Goal: Information Seeking & Learning: Learn about a topic

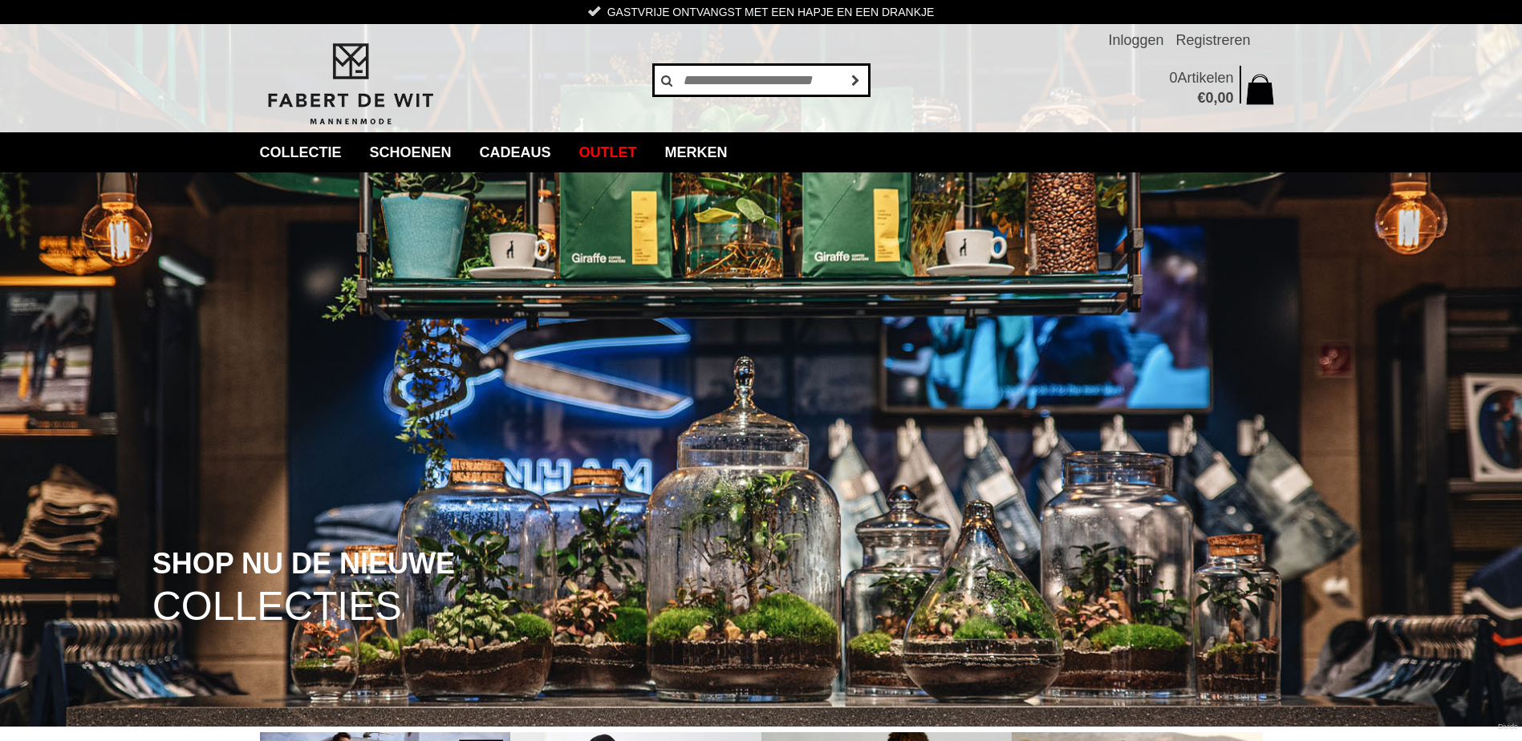
click at [719, 84] on input "text" at bounding box center [761, 80] width 217 height 32
type input "********"
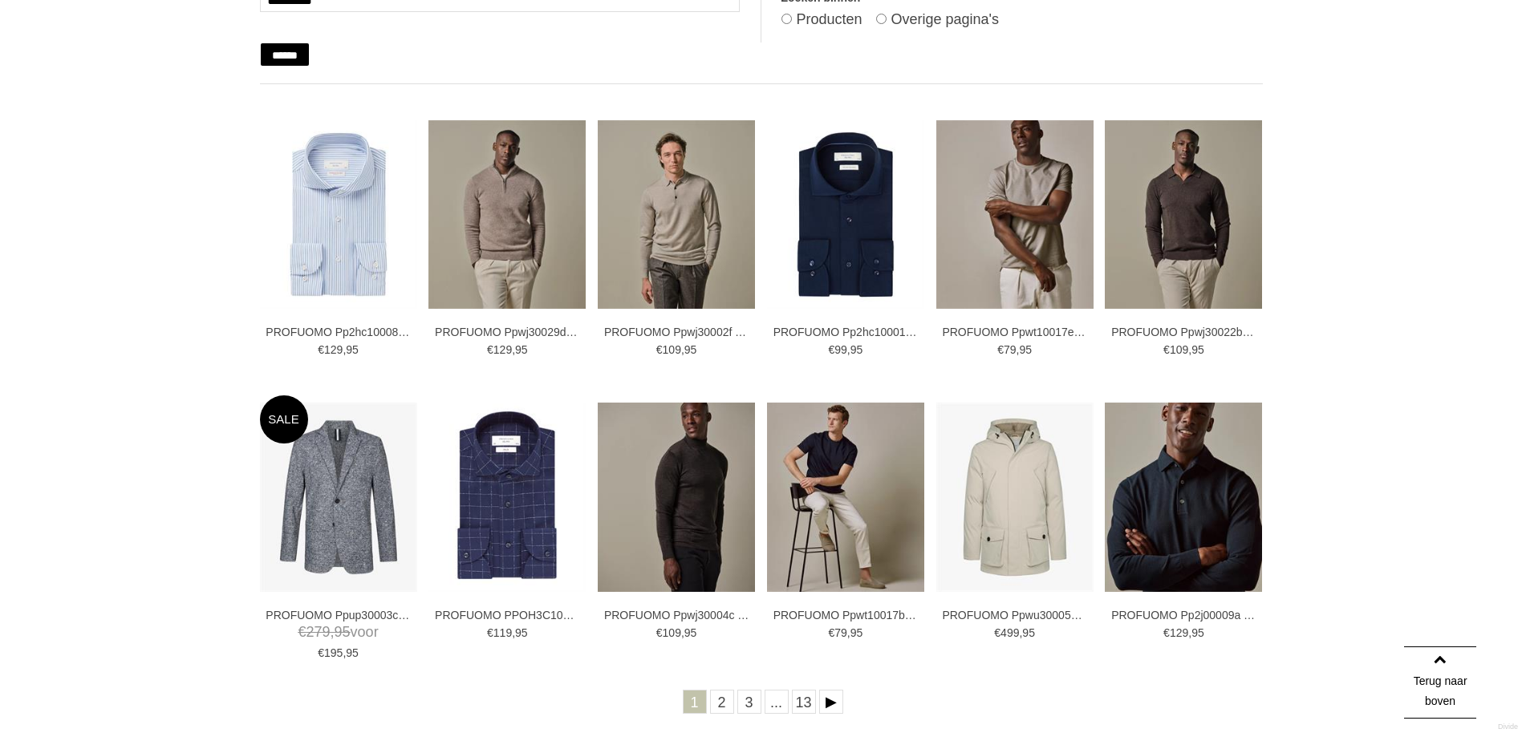
scroll to position [321, 0]
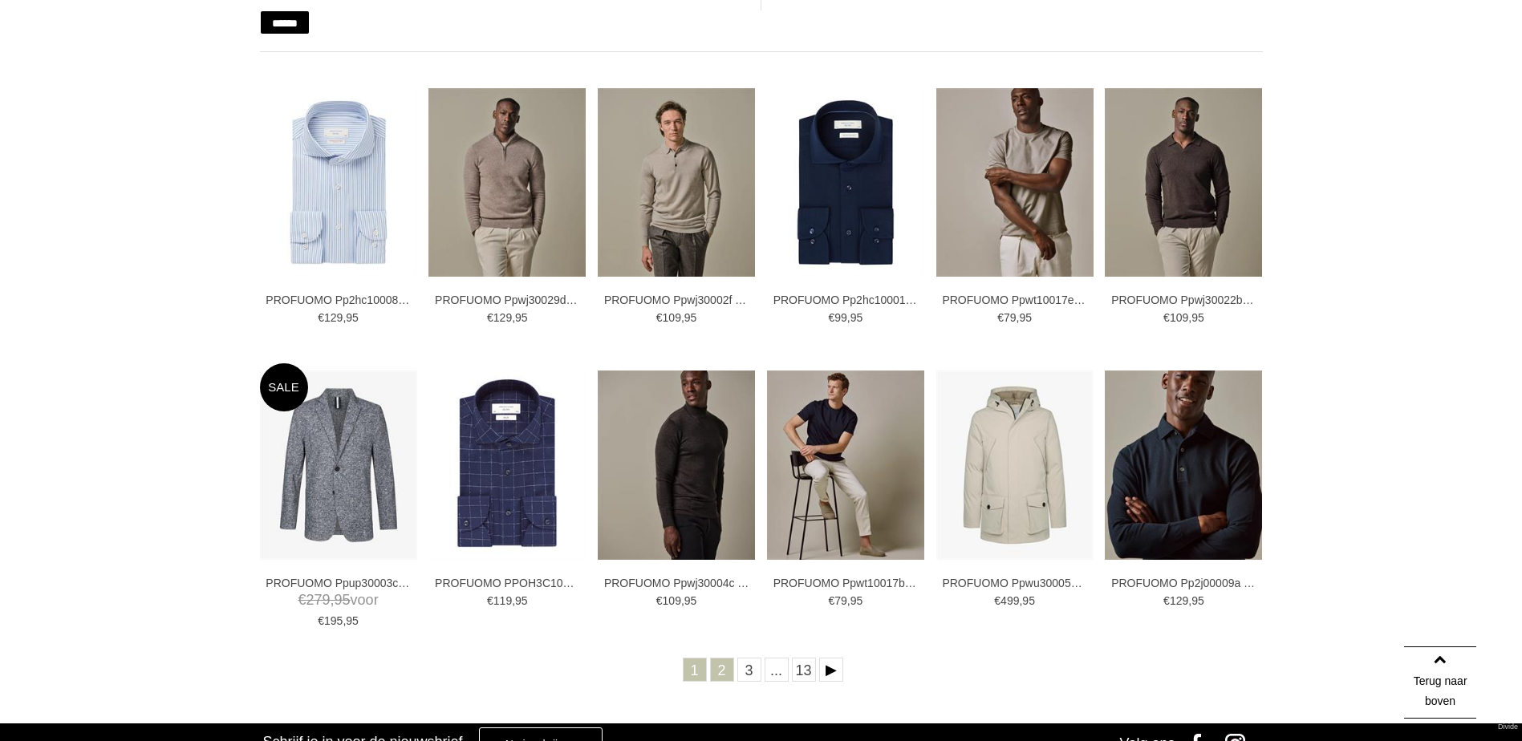
click at [724, 673] on link "2" at bounding box center [722, 670] width 24 height 24
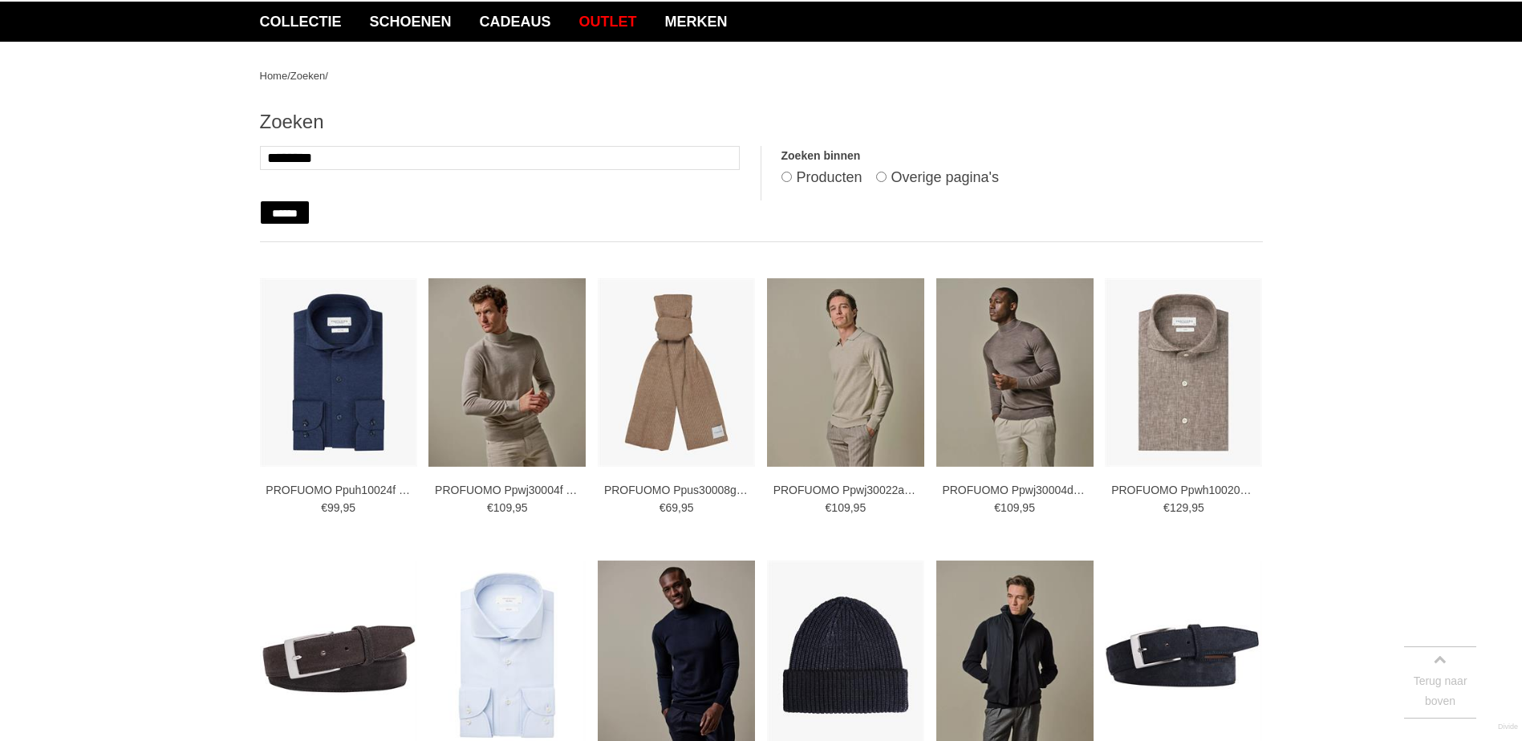
scroll to position [321, 0]
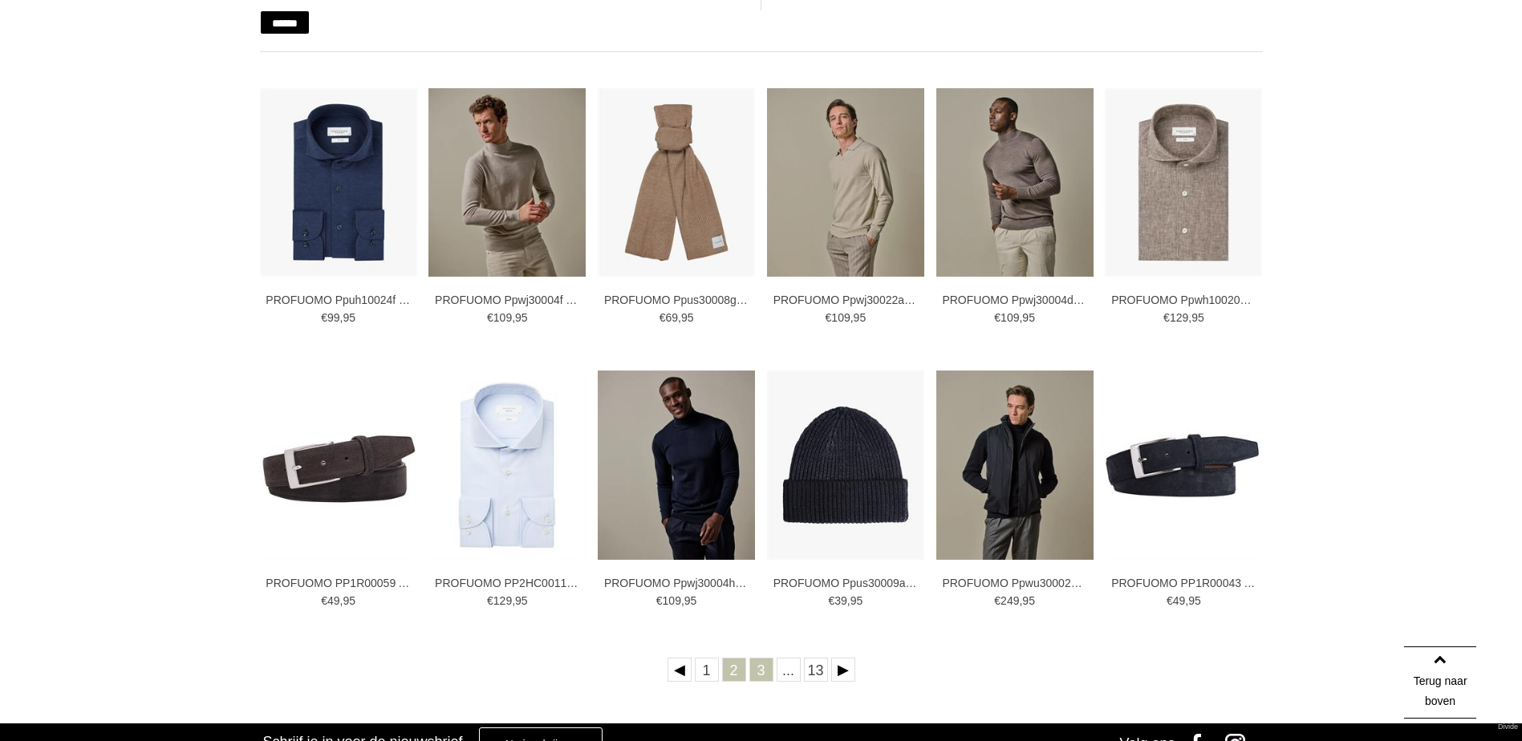
click at [759, 671] on link "3" at bounding box center [761, 670] width 24 height 24
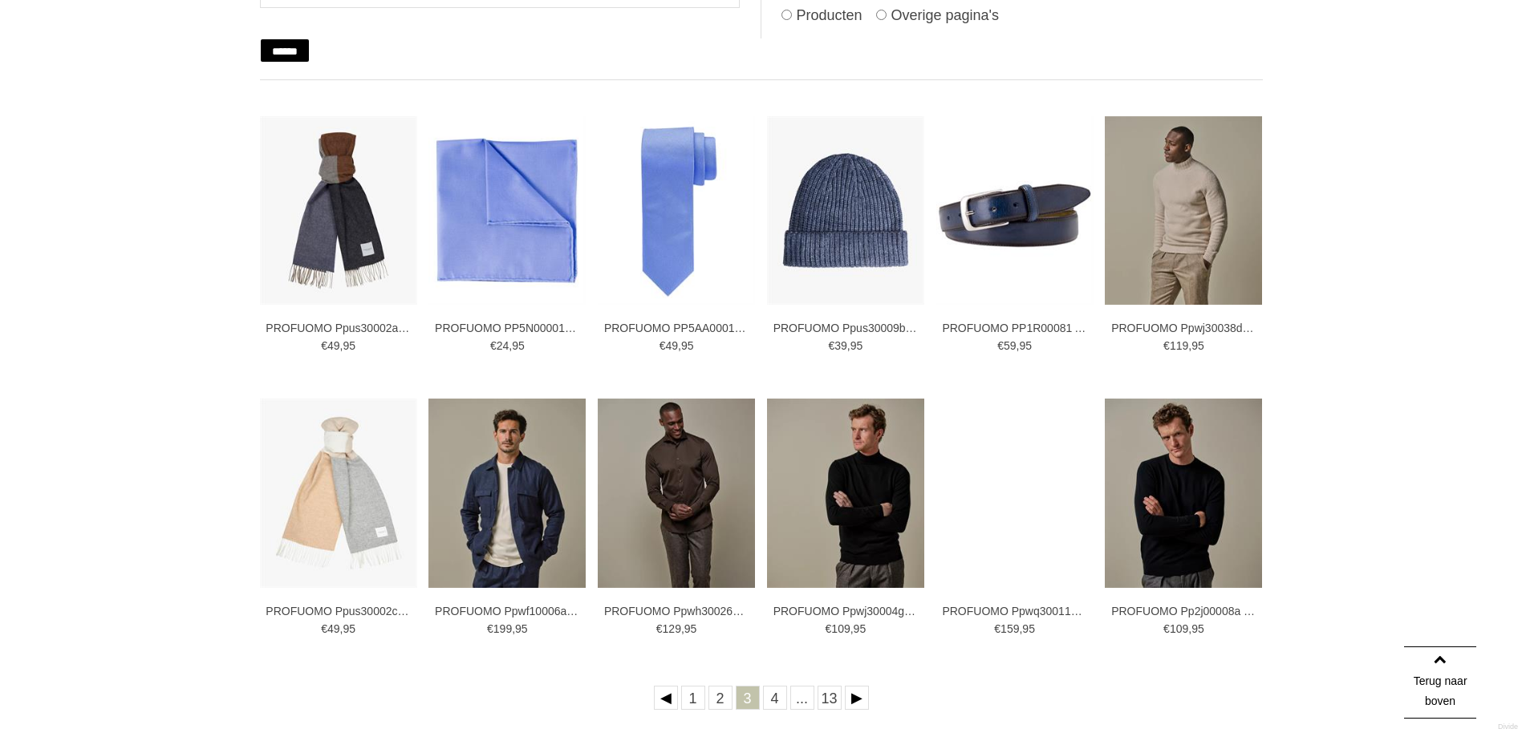
scroll to position [321, 0]
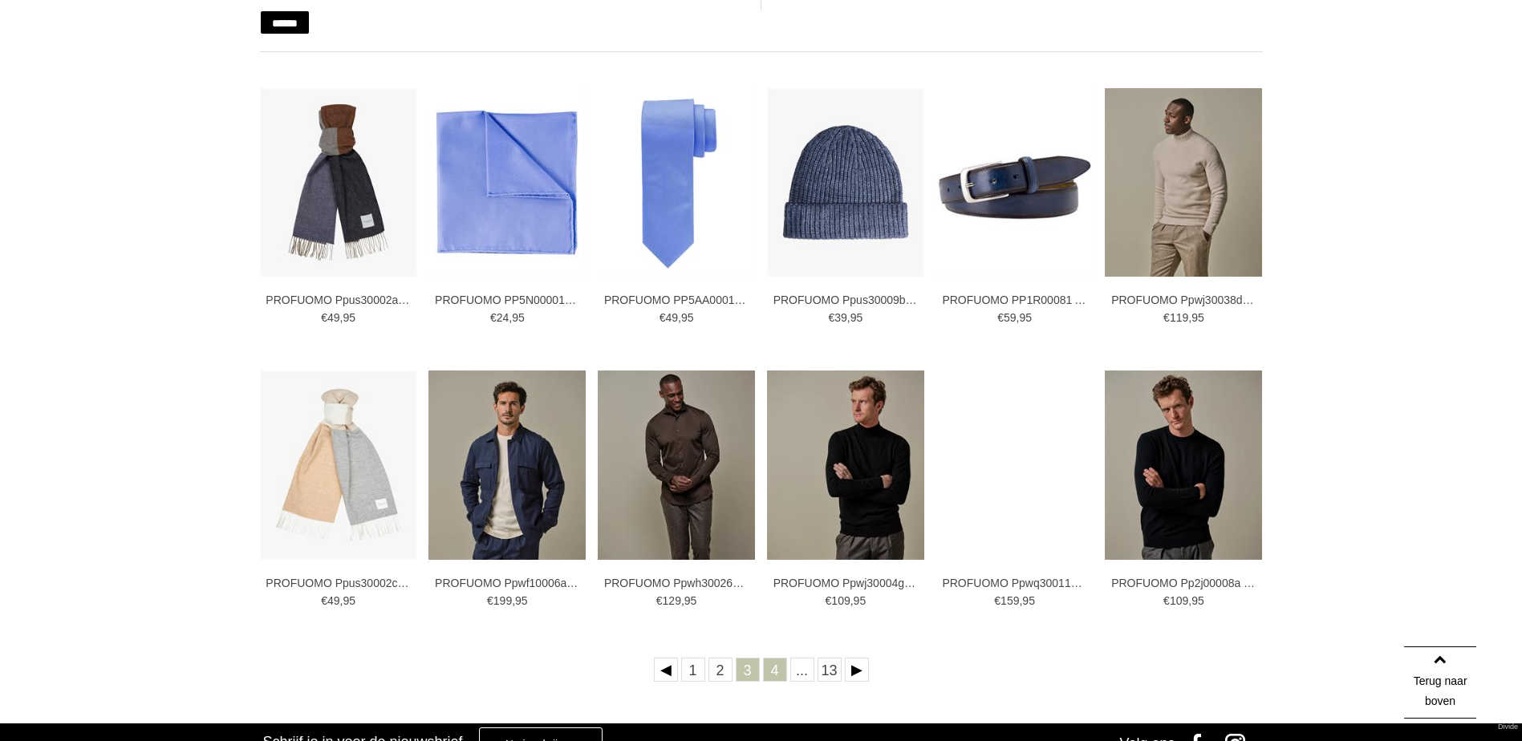
click at [775, 675] on link "4" at bounding box center [775, 670] width 24 height 24
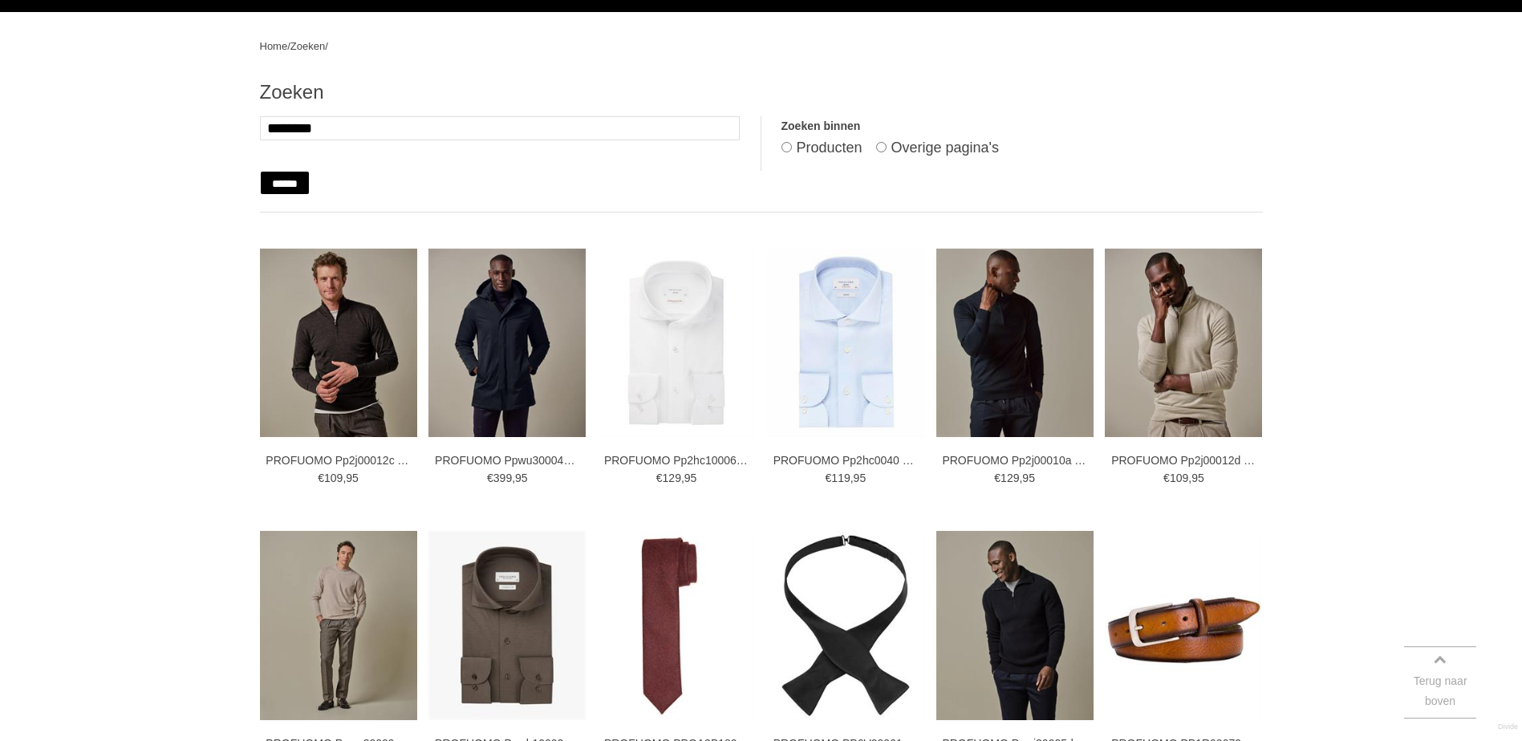
scroll to position [321, 0]
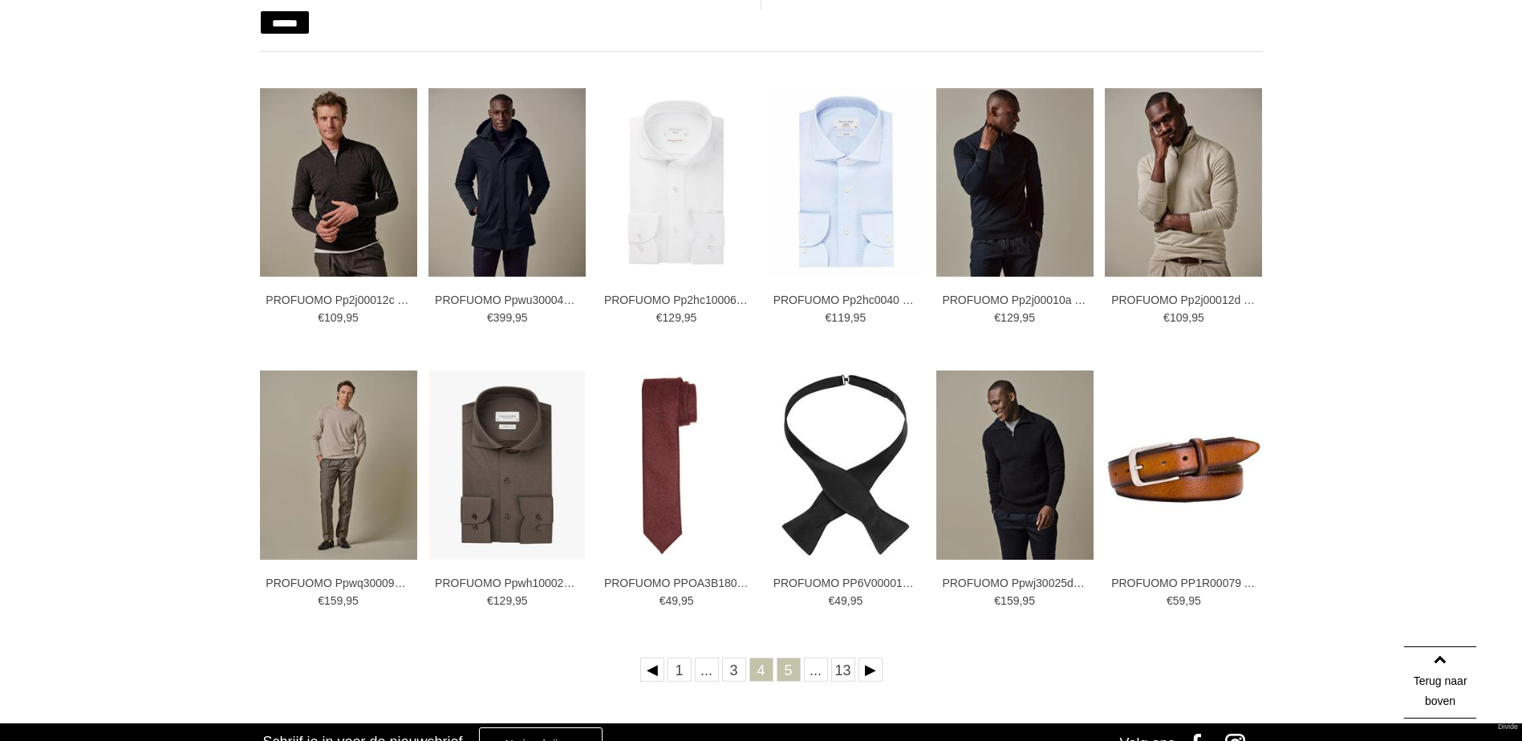
click at [790, 678] on link "5" at bounding box center [788, 670] width 24 height 24
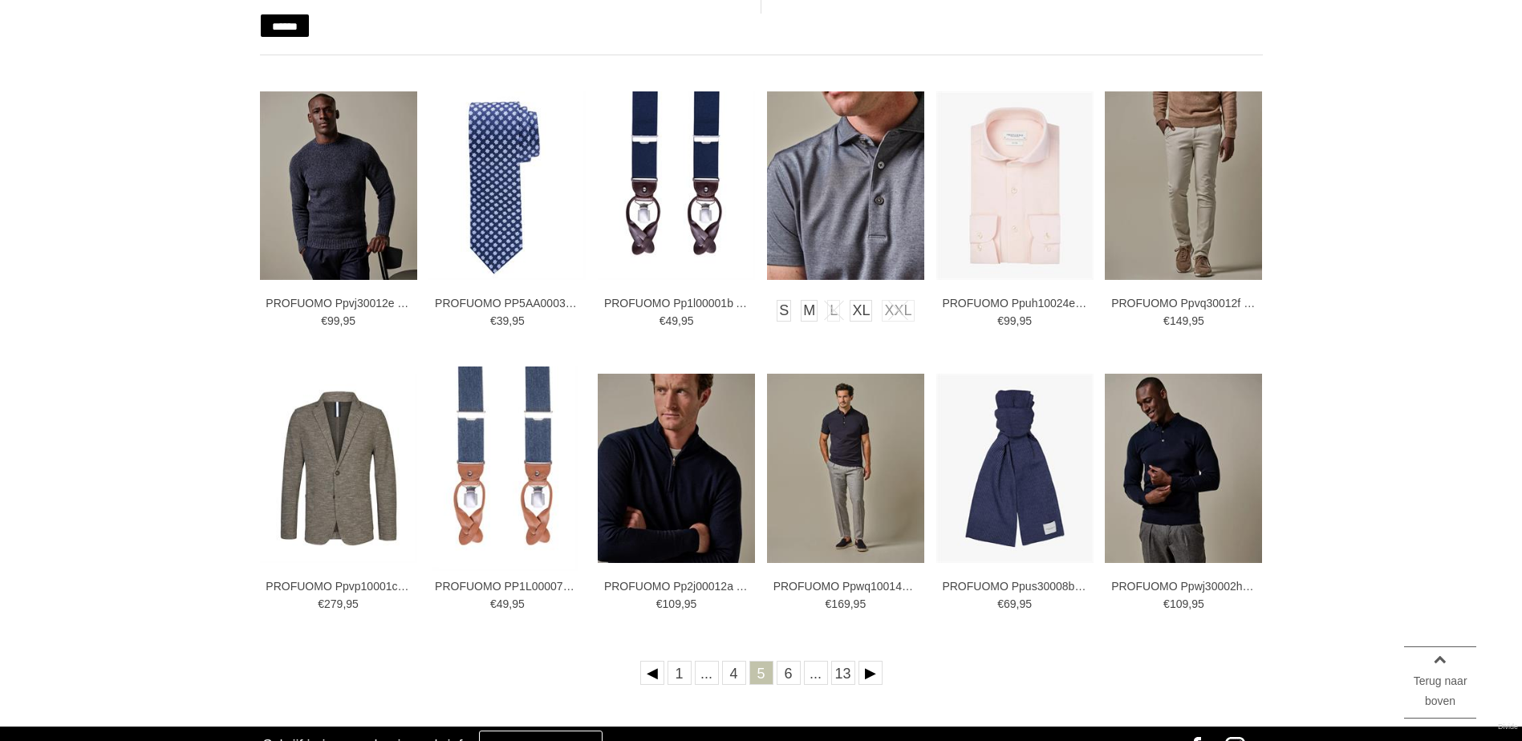
scroll to position [321, 0]
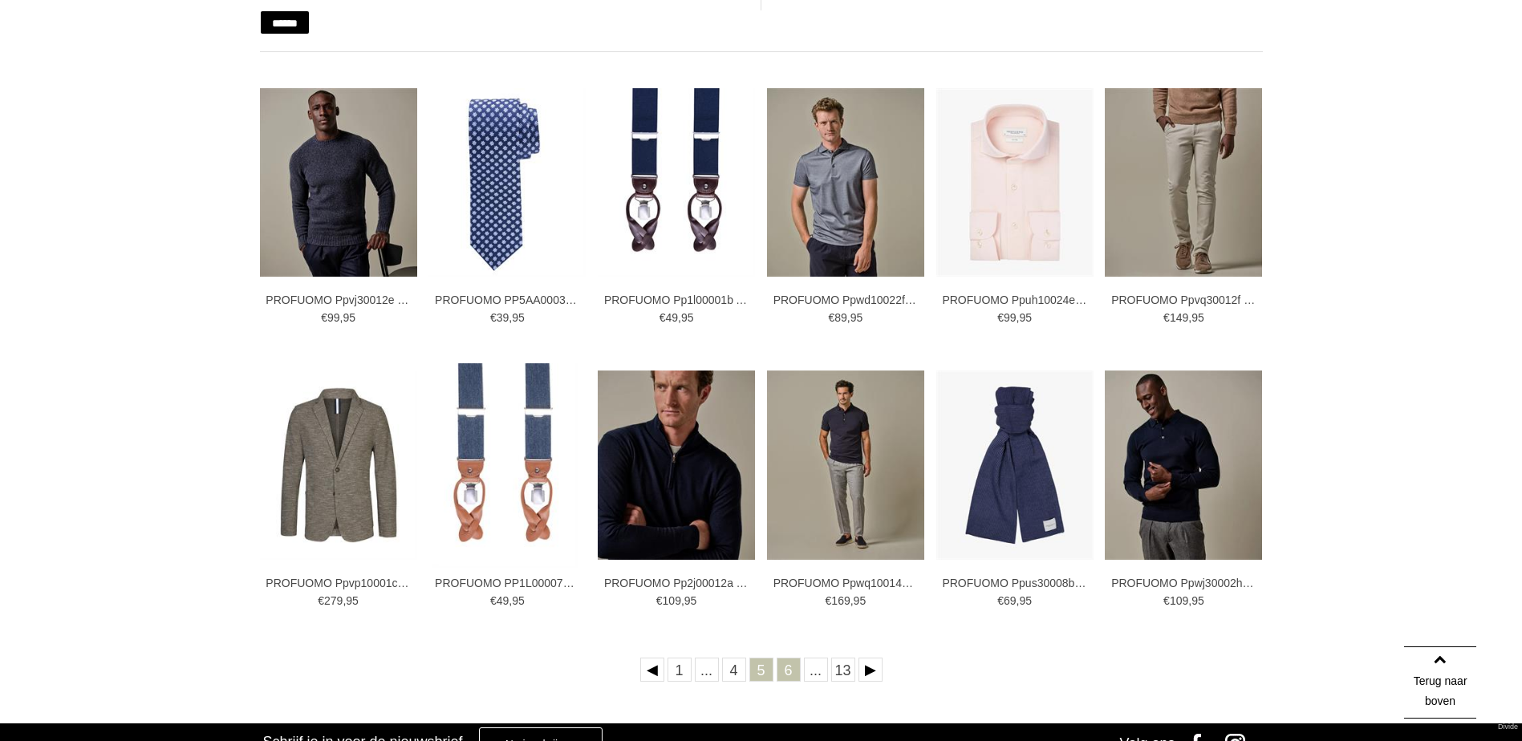
click at [793, 675] on link "6" at bounding box center [788, 670] width 24 height 24
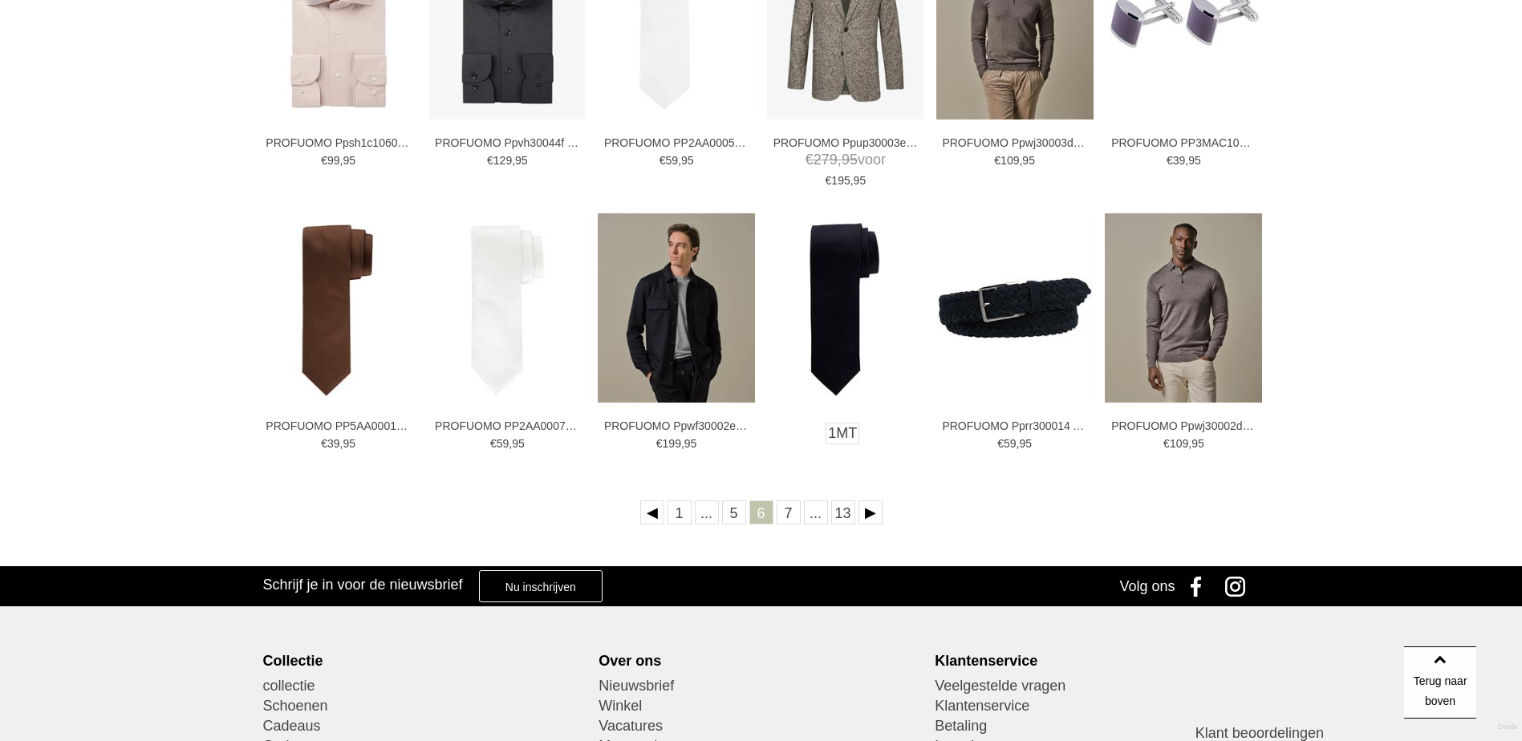
scroll to position [481, 0]
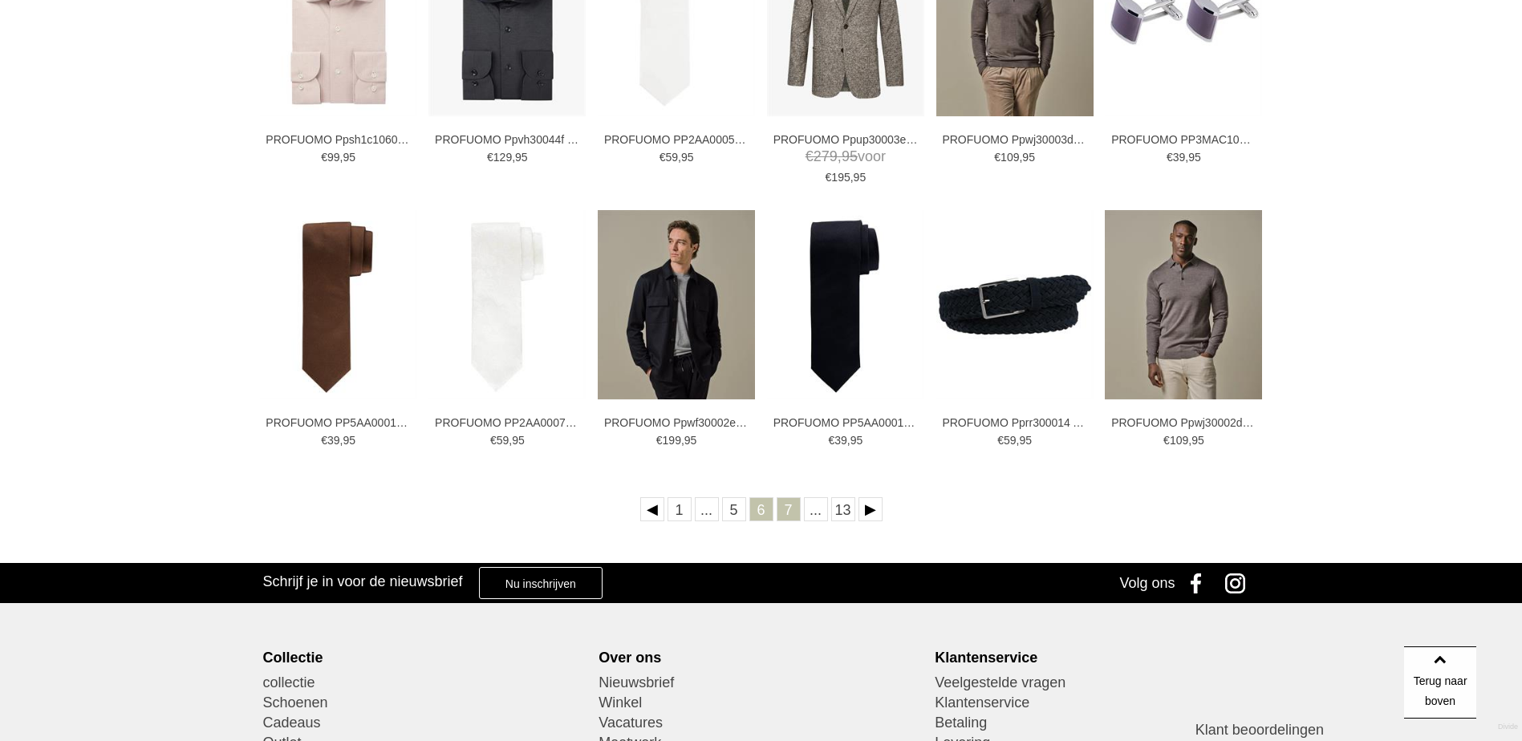
click at [791, 512] on link "7" at bounding box center [788, 509] width 24 height 24
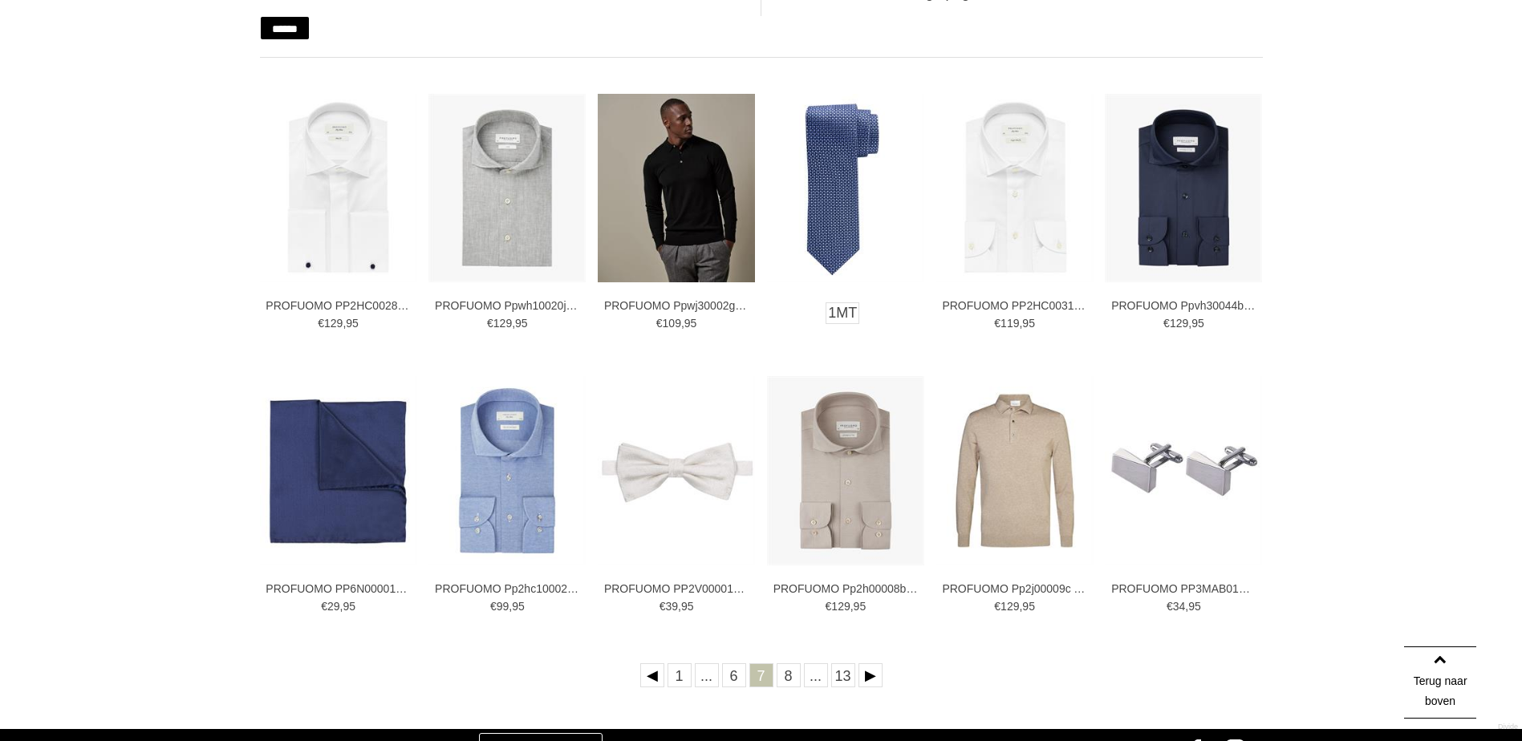
scroll to position [321, 0]
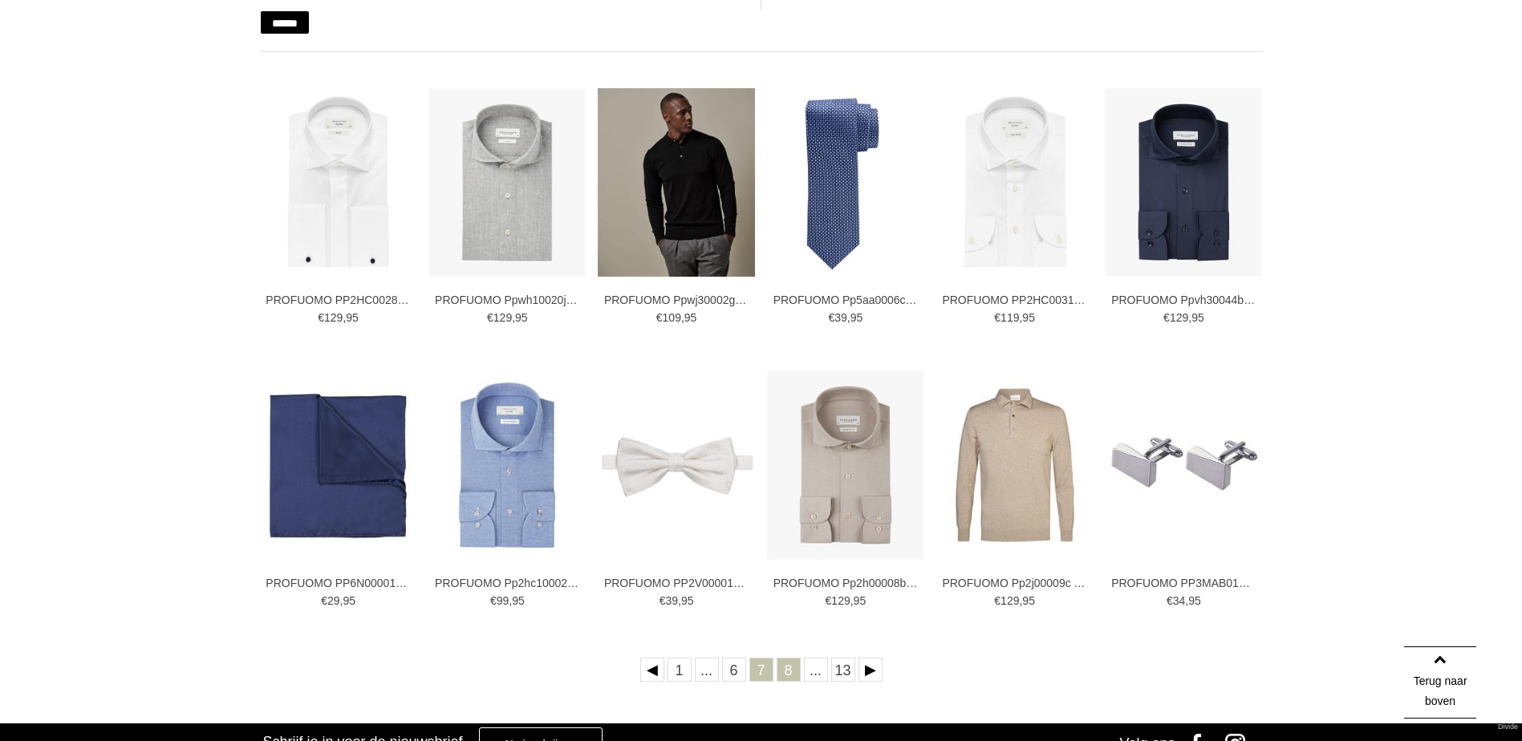
click at [784, 676] on link "8" at bounding box center [788, 670] width 24 height 24
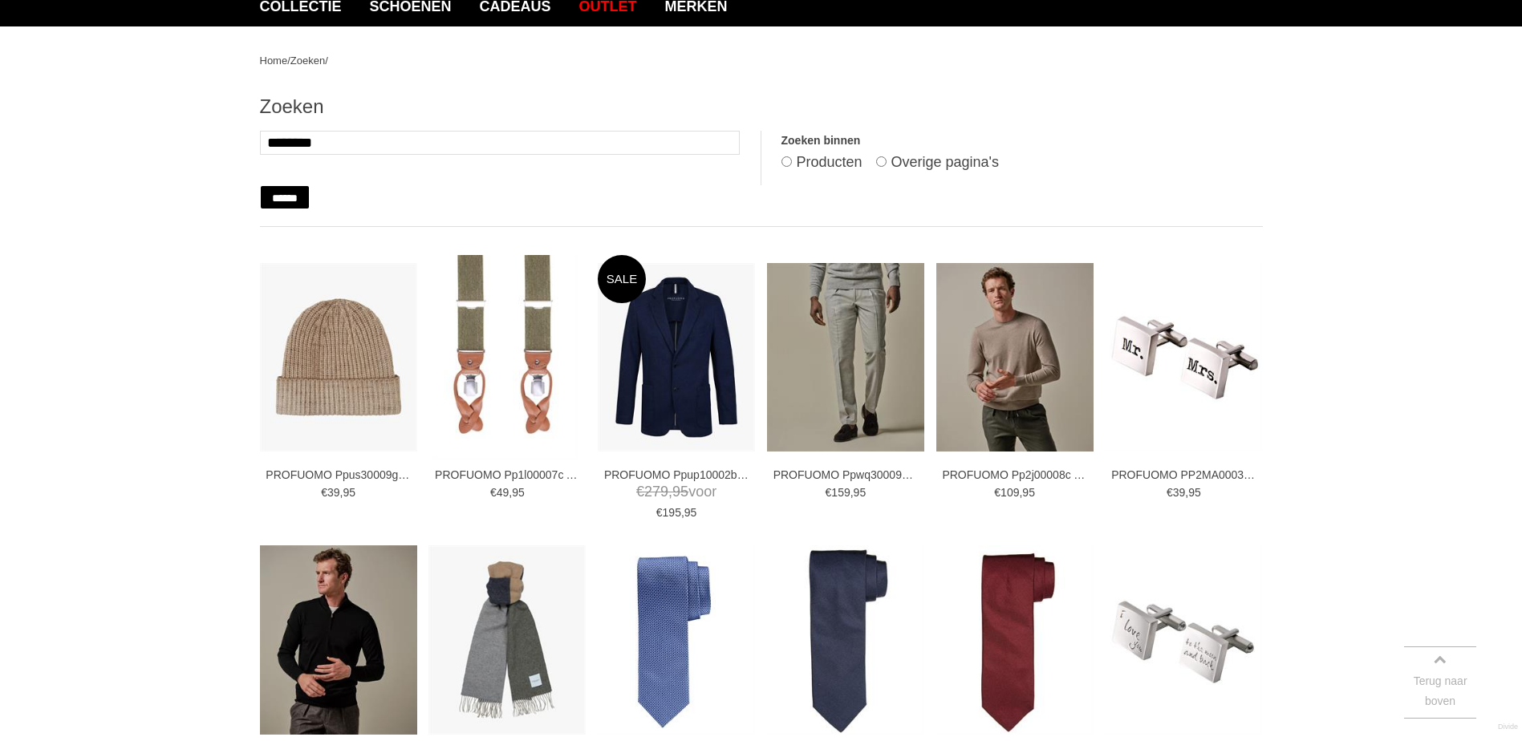
scroll to position [321, 0]
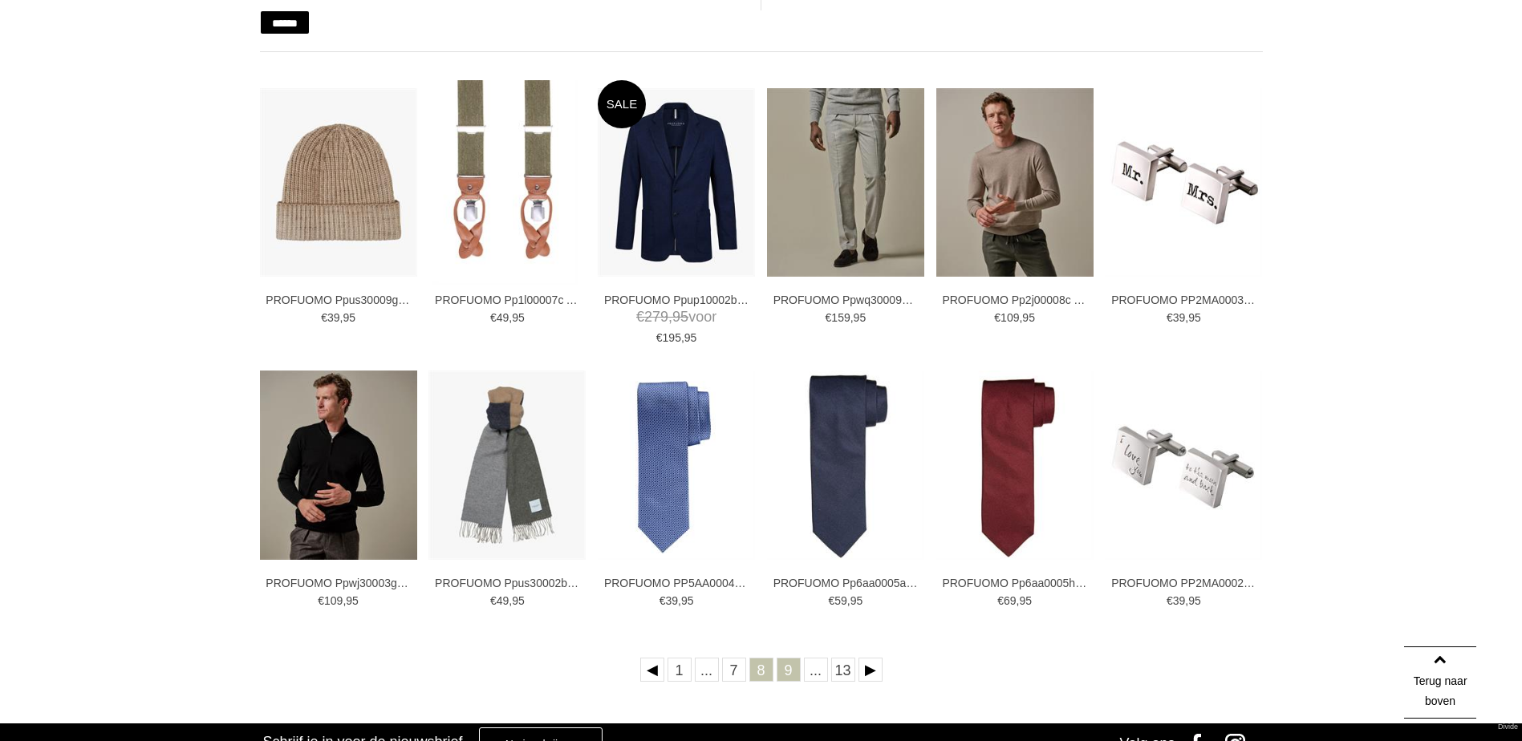
click at [788, 674] on link "9" at bounding box center [788, 670] width 24 height 24
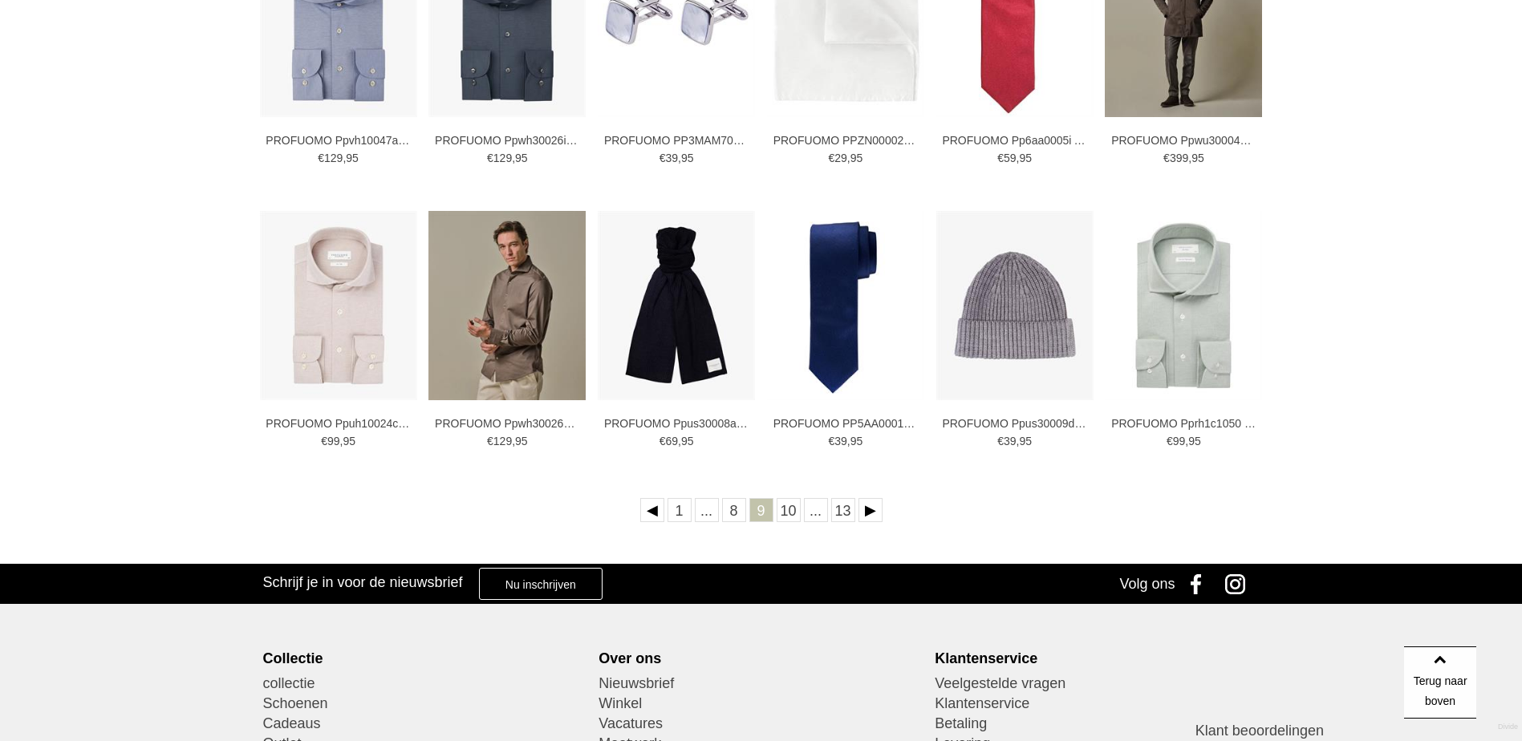
scroll to position [481, 0]
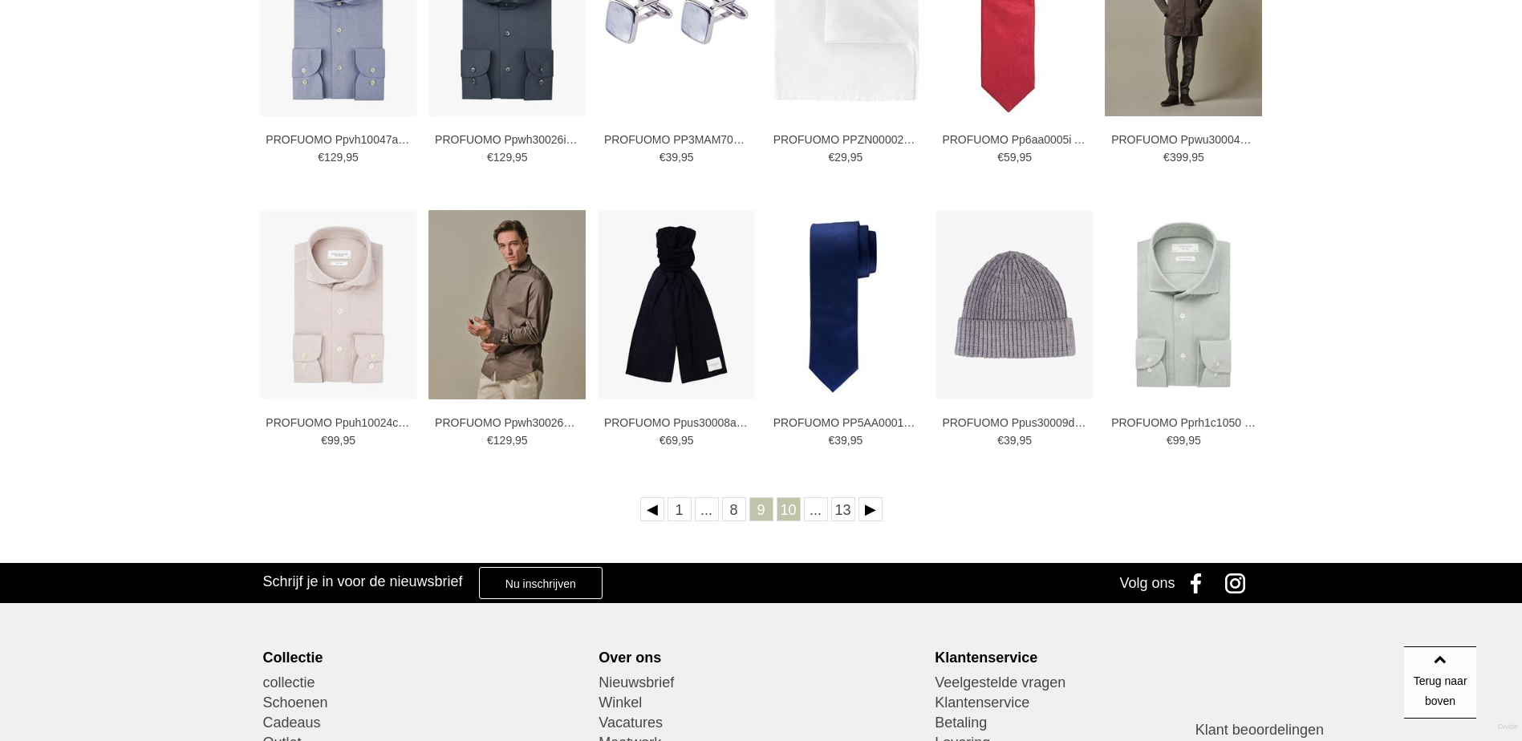
click at [792, 516] on link "10" at bounding box center [788, 509] width 24 height 24
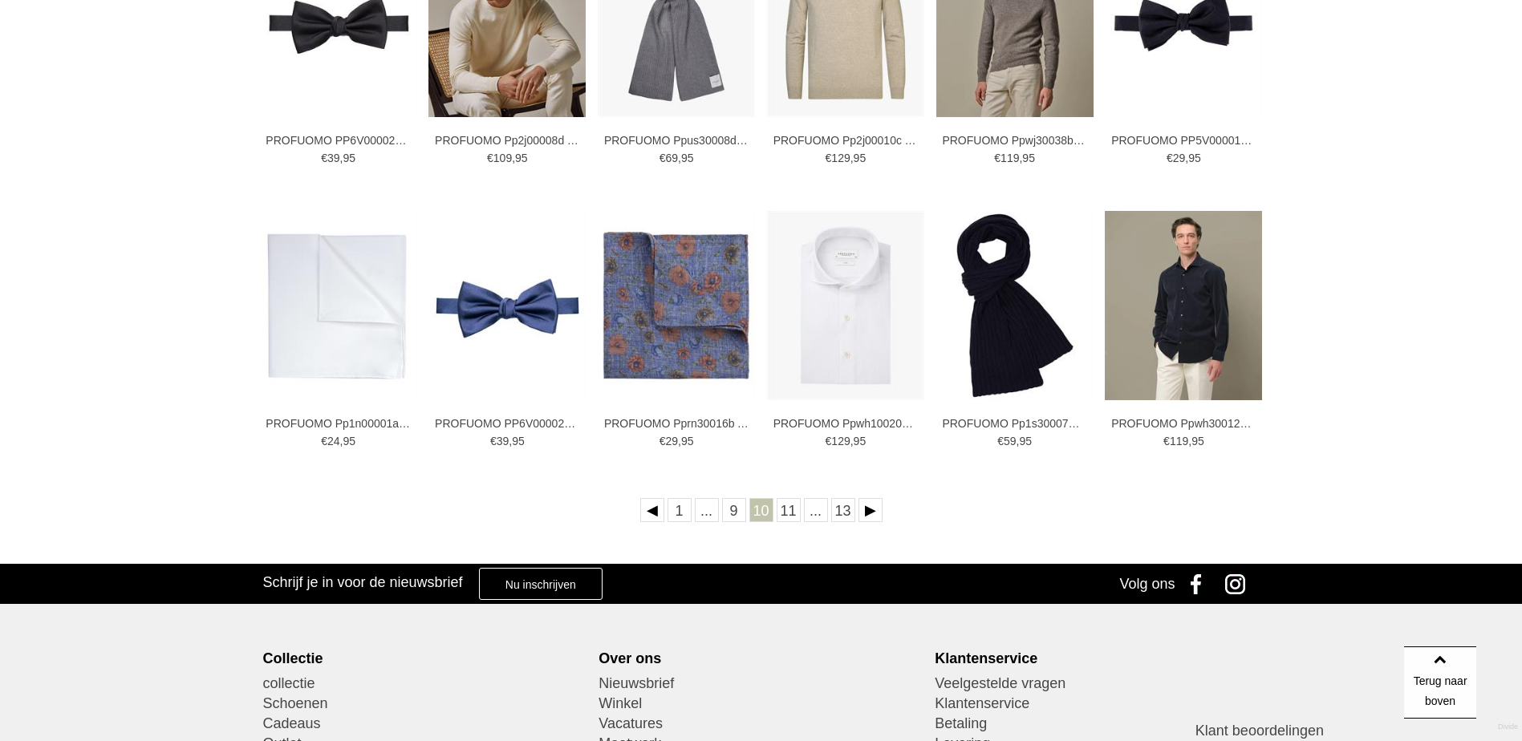
scroll to position [481, 0]
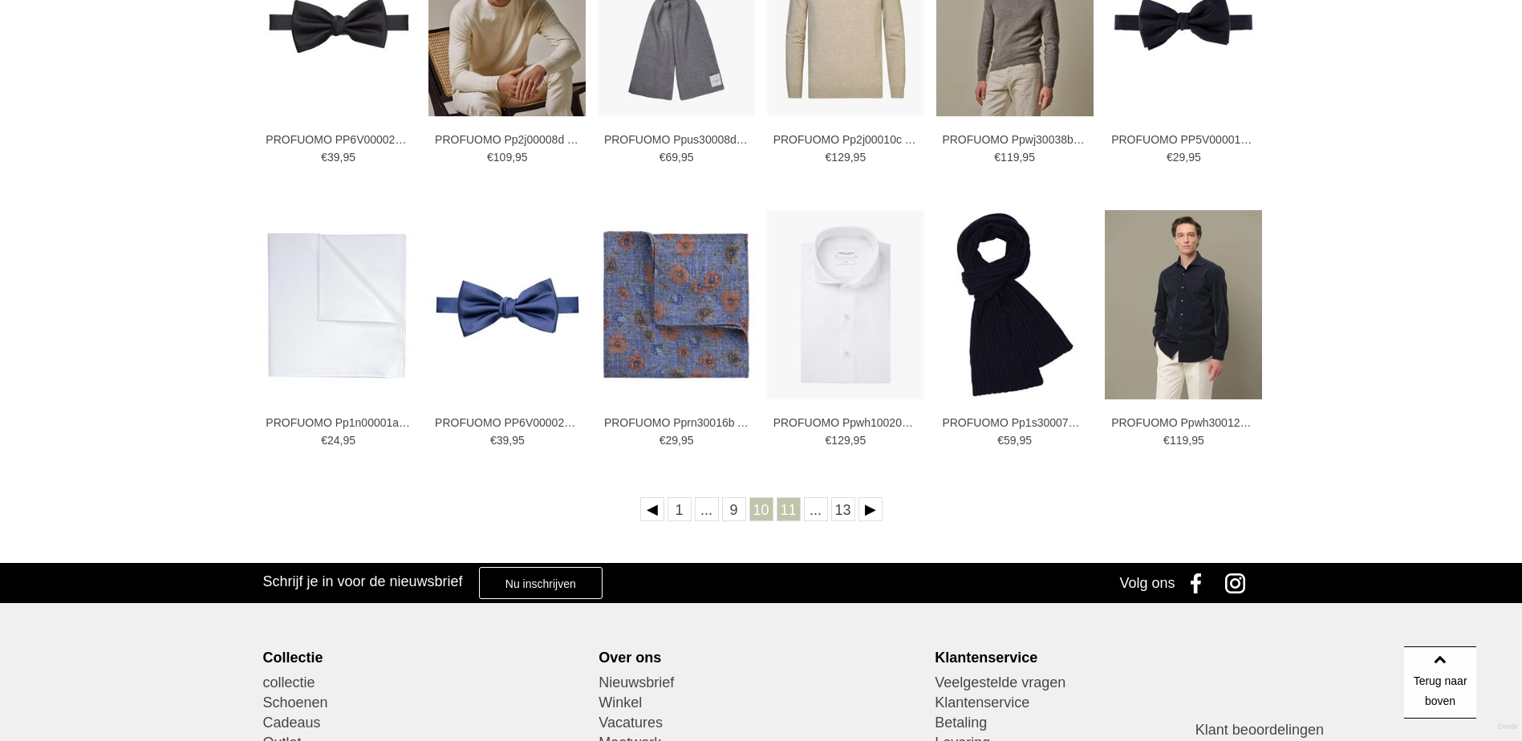
click at [788, 513] on link "11" at bounding box center [788, 509] width 24 height 24
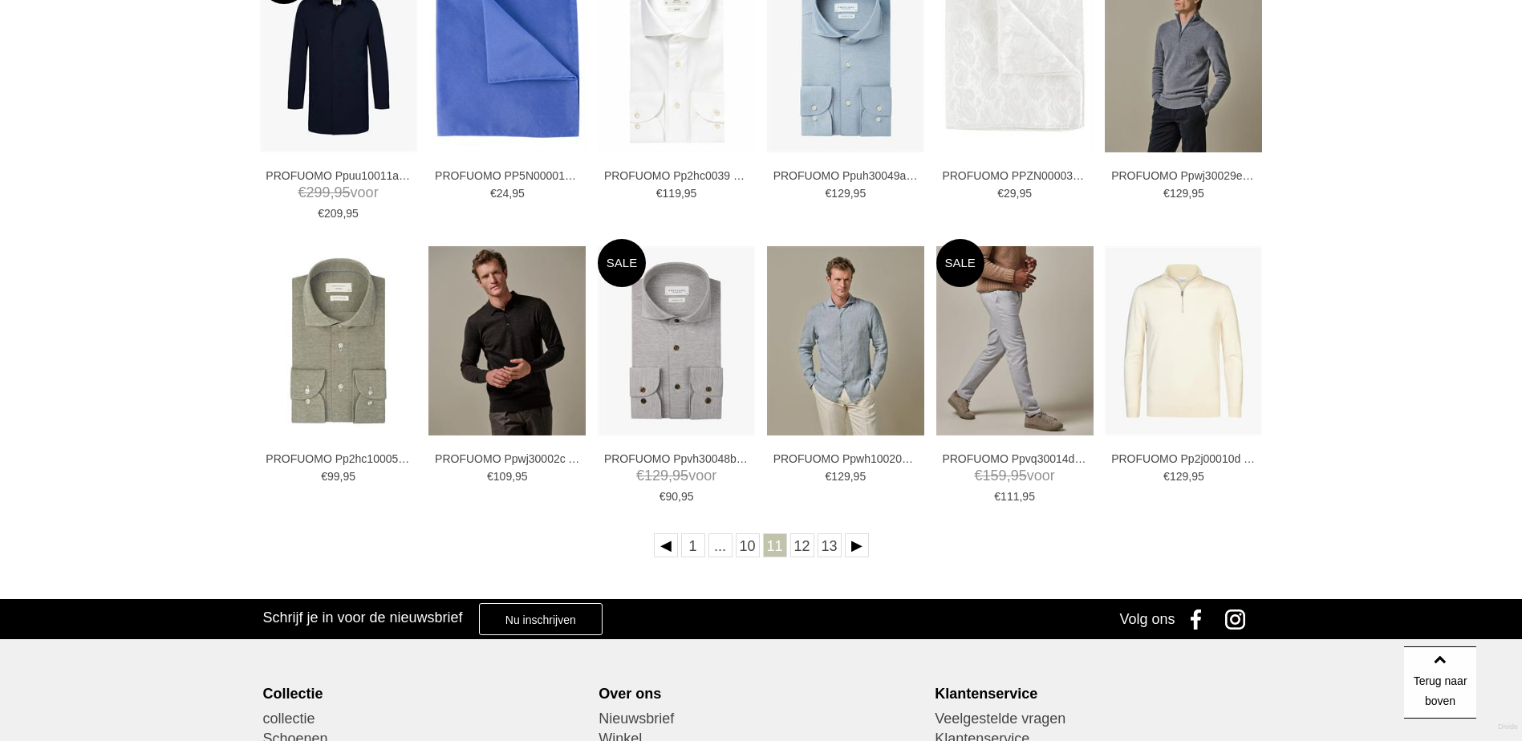
scroll to position [481, 0]
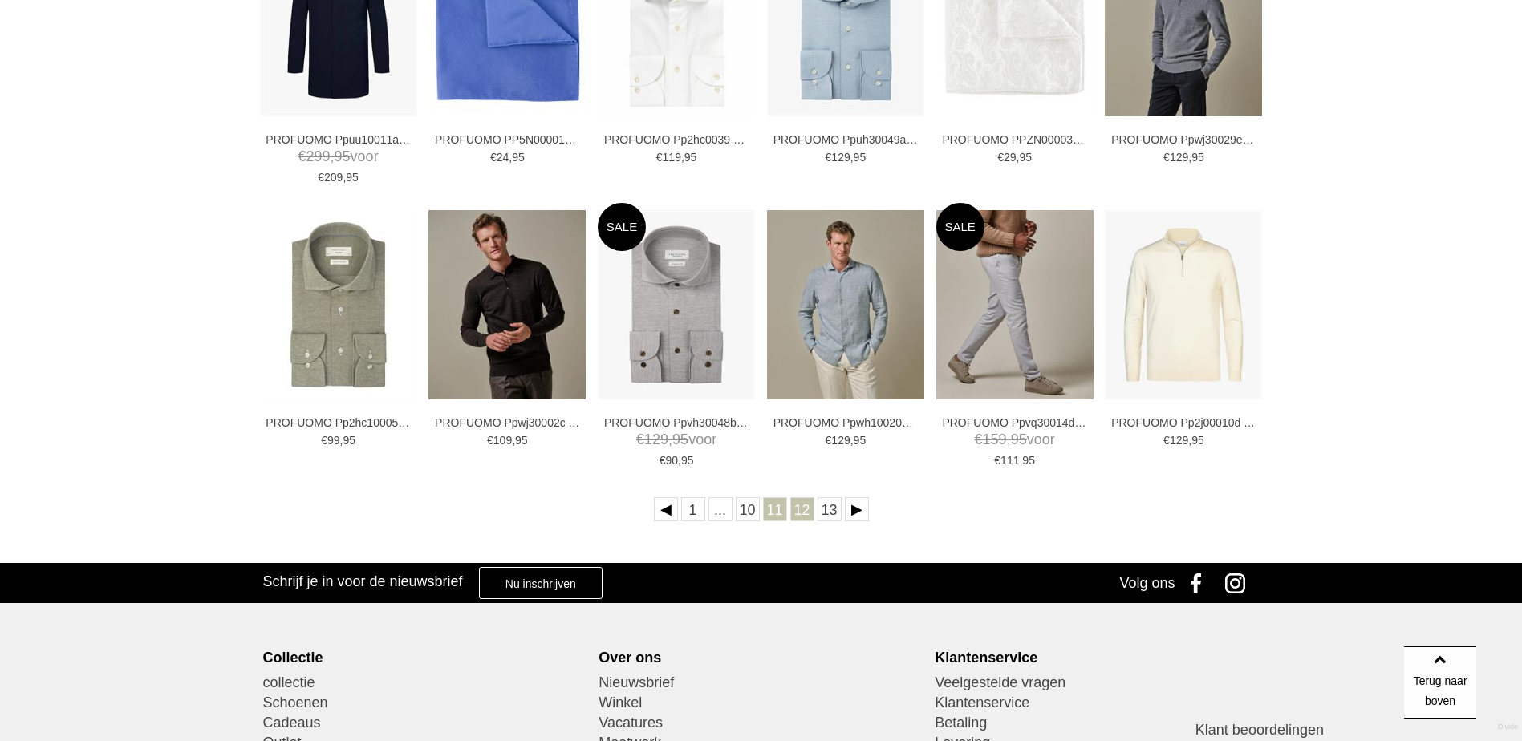
click at [809, 509] on link "12" at bounding box center [802, 509] width 24 height 24
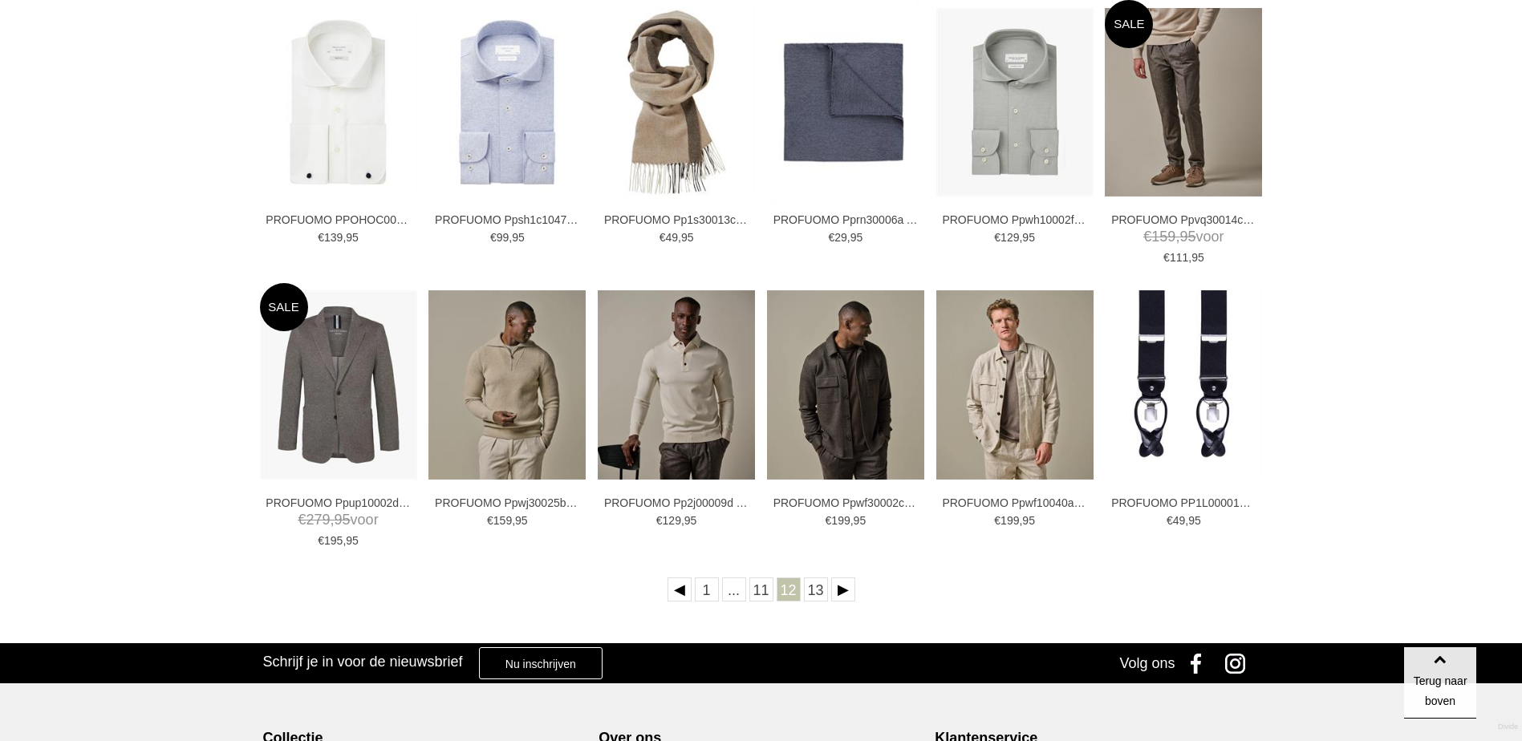
scroll to position [481, 0]
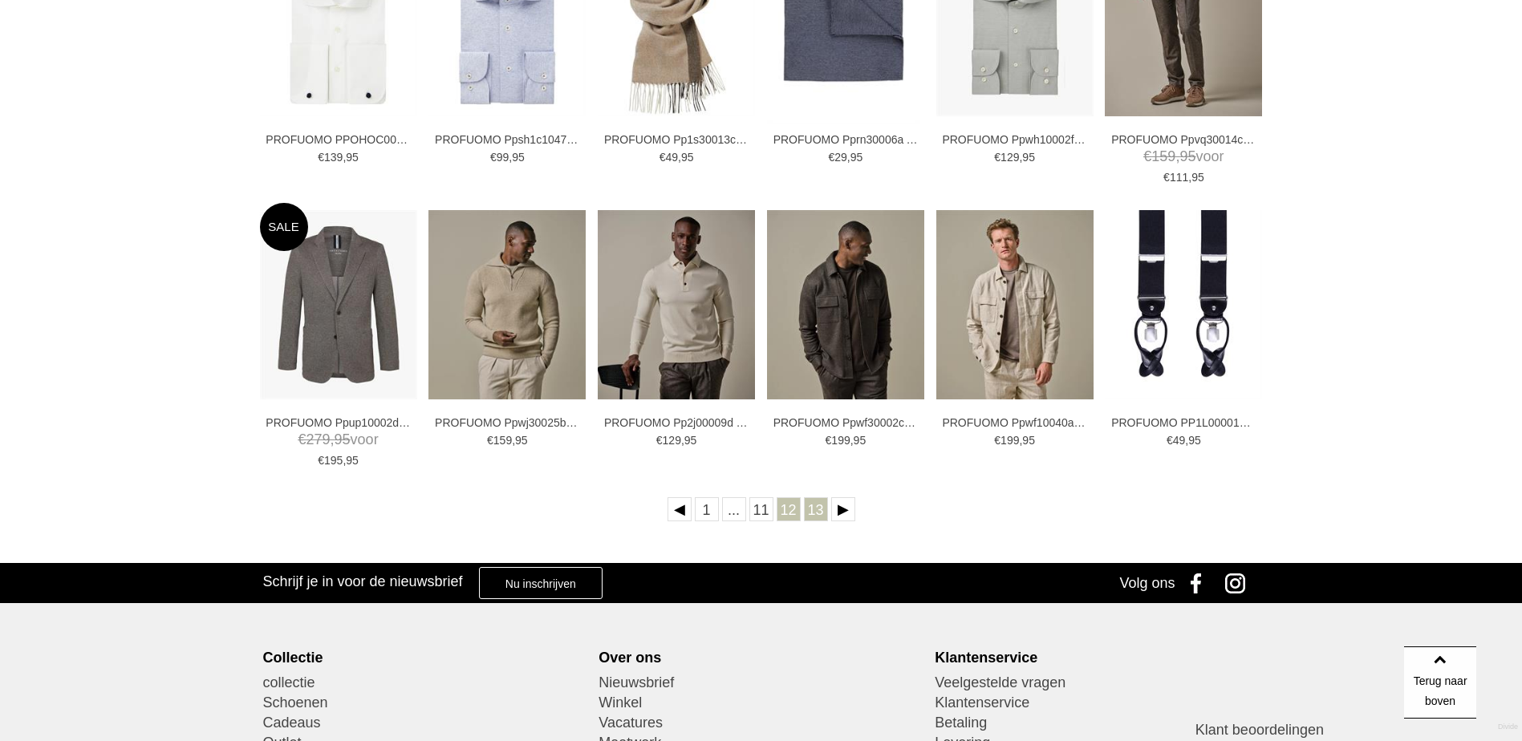
click at [821, 515] on link "13" at bounding box center [816, 509] width 24 height 24
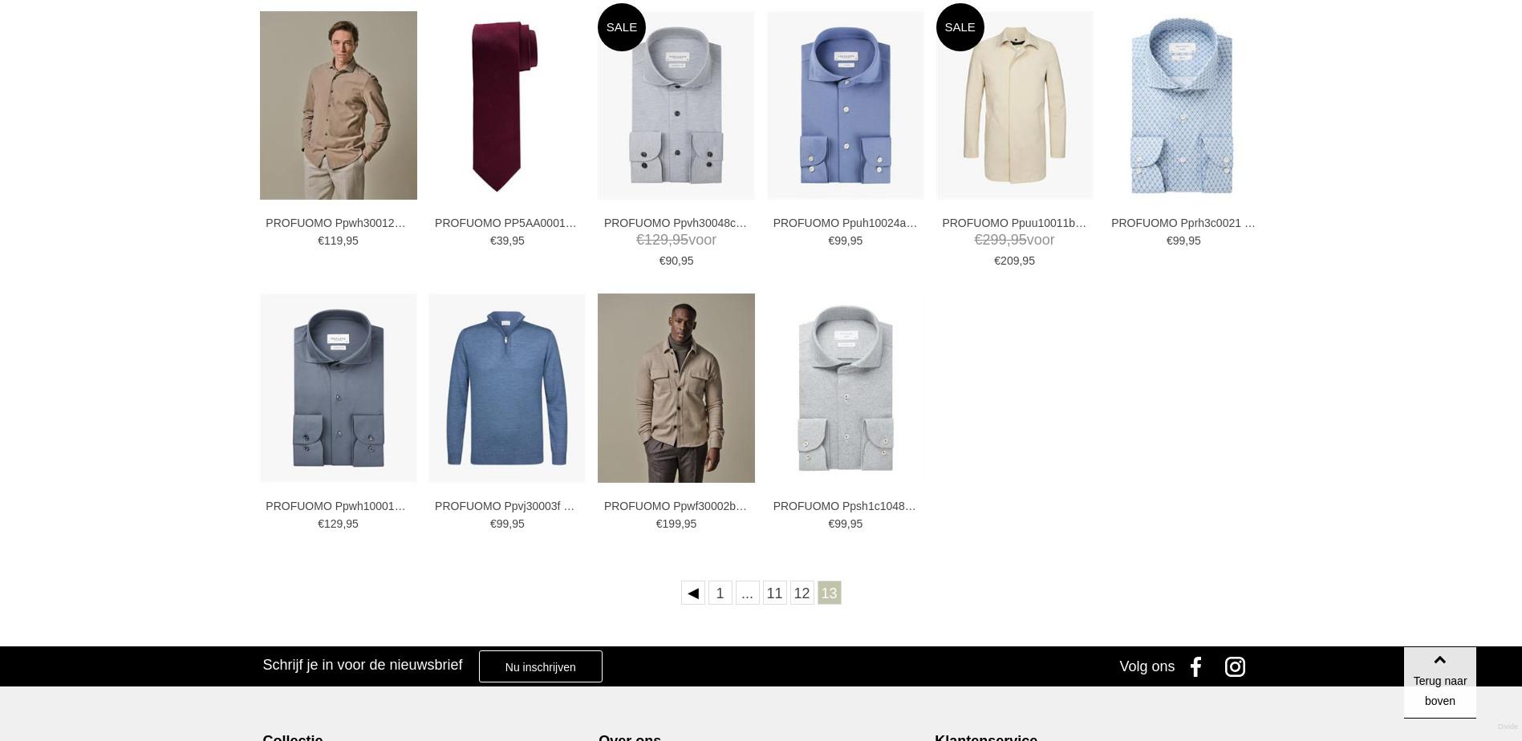
scroll to position [401, 0]
